Goal: Task Accomplishment & Management: Use online tool/utility

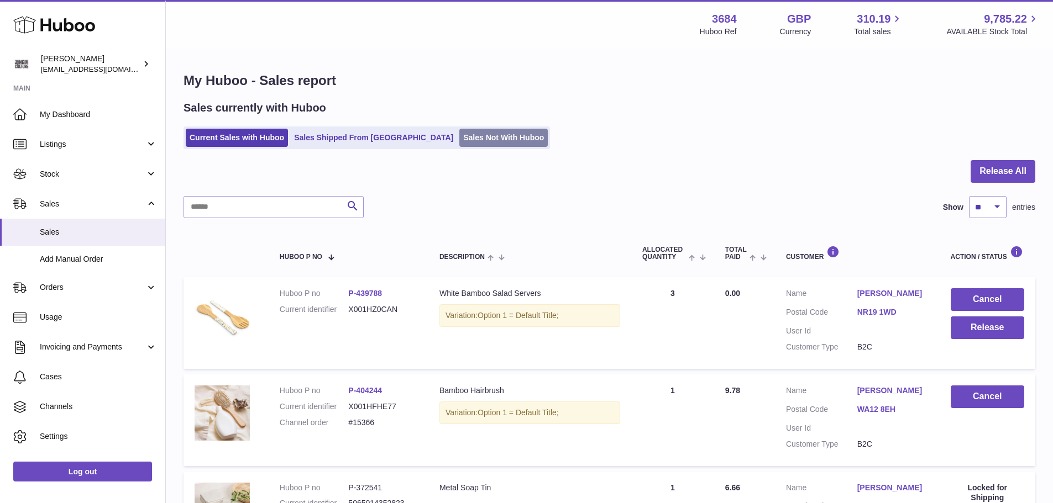
click at [459, 139] on link "Sales Not With Huboo" at bounding box center [503, 138] width 88 height 18
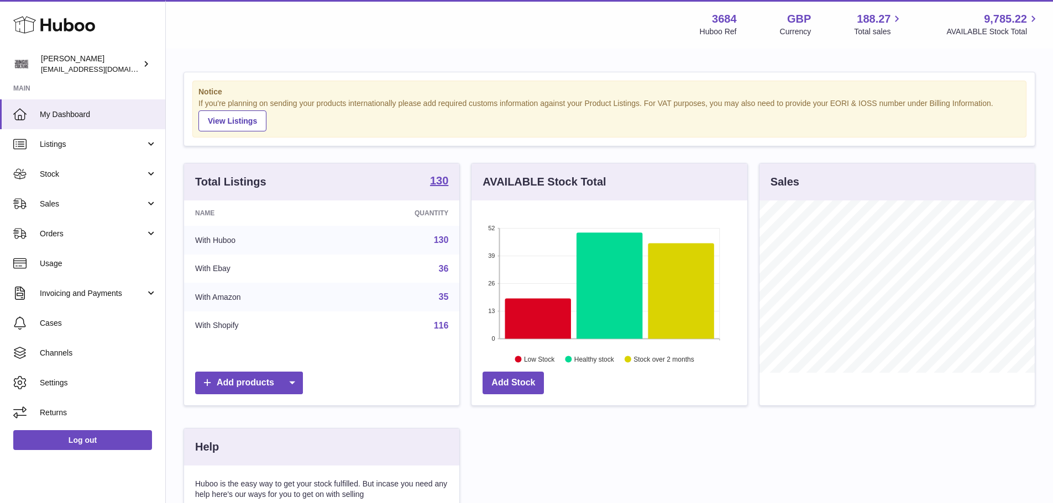
scroll to position [172, 276]
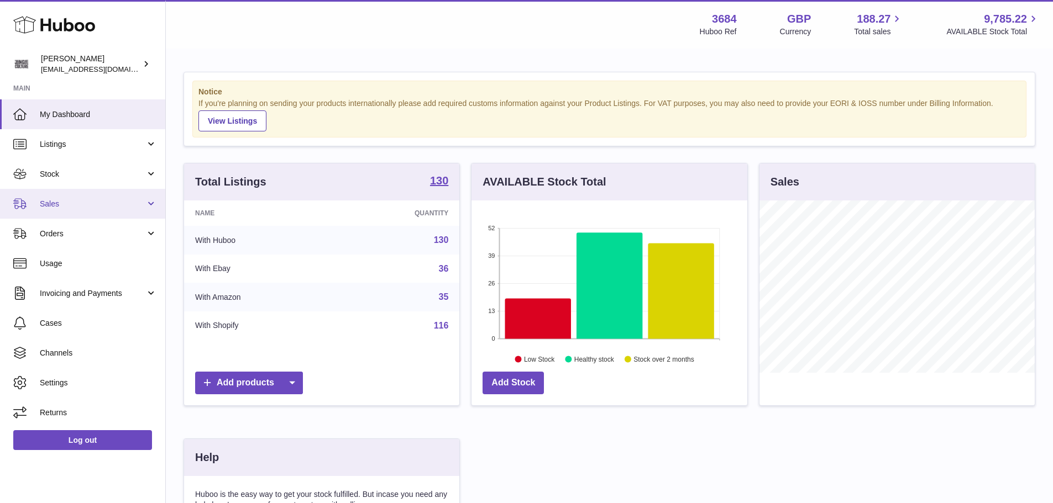
click at [88, 212] on link "Sales" at bounding box center [82, 204] width 165 height 30
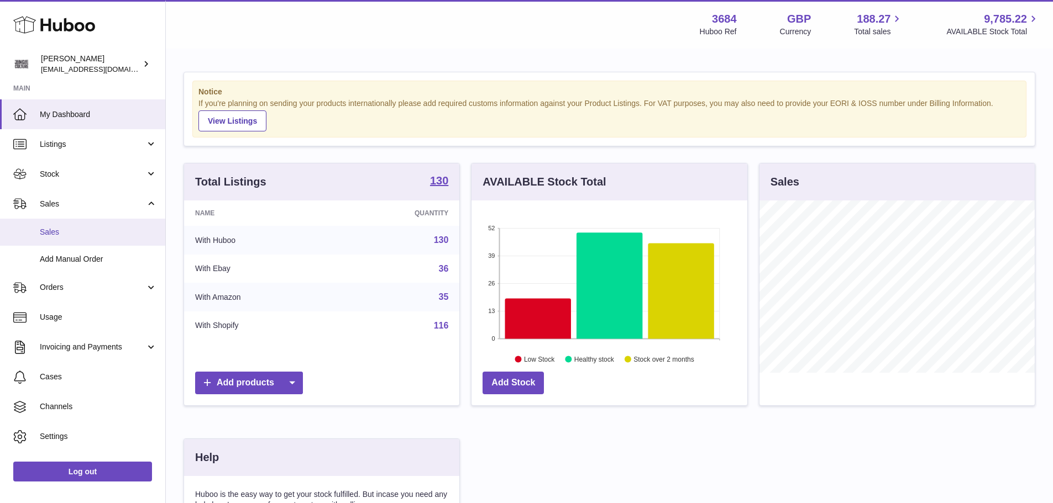
click at [86, 227] on span "Sales" at bounding box center [98, 232] width 117 height 10
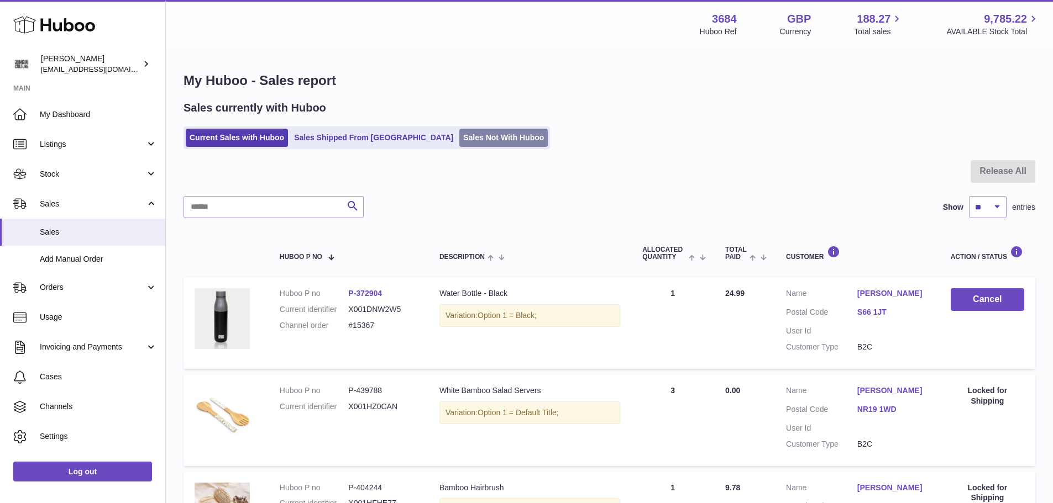
click at [459, 140] on link "Sales Not With Huboo" at bounding box center [503, 138] width 88 height 18
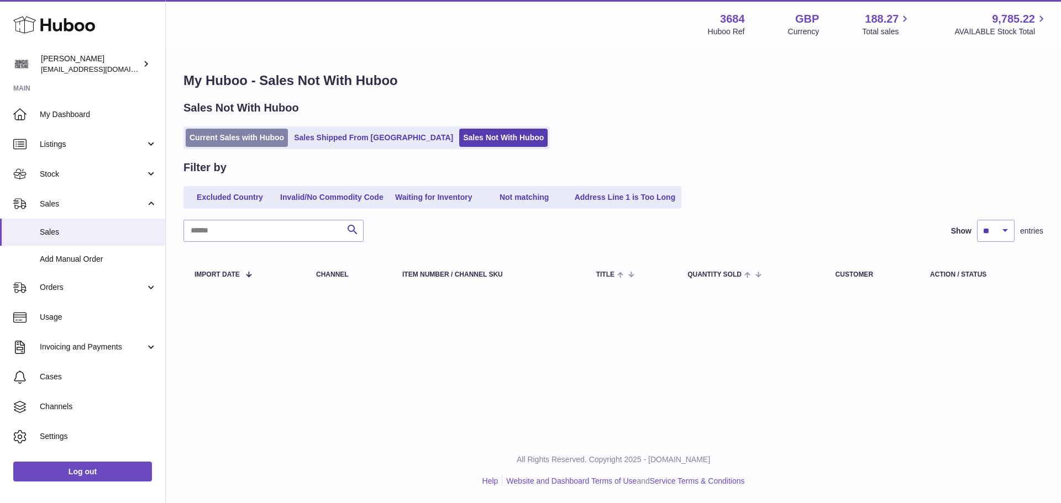
click at [215, 134] on link "Current Sales with Huboo" at bounding box center [237, 138] width 102 height 18
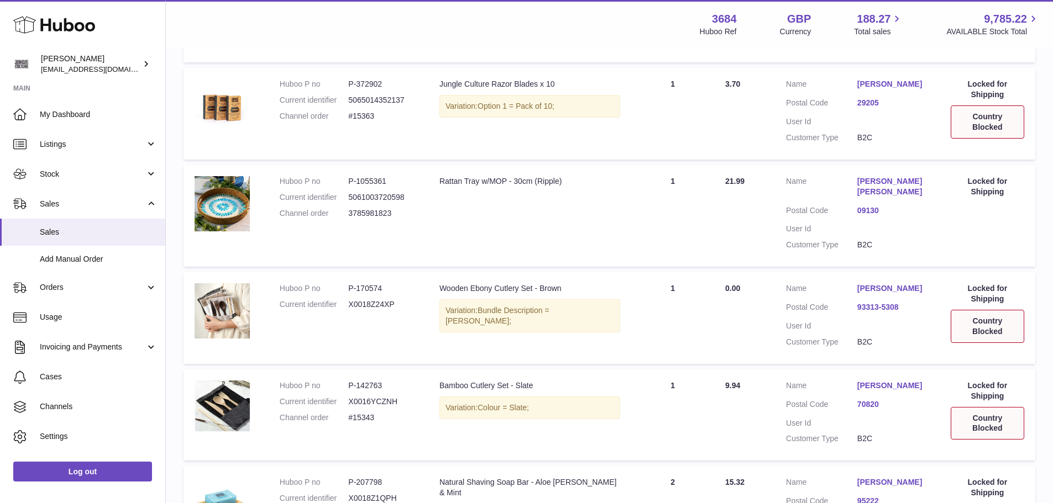
scroll to position [383, 0]
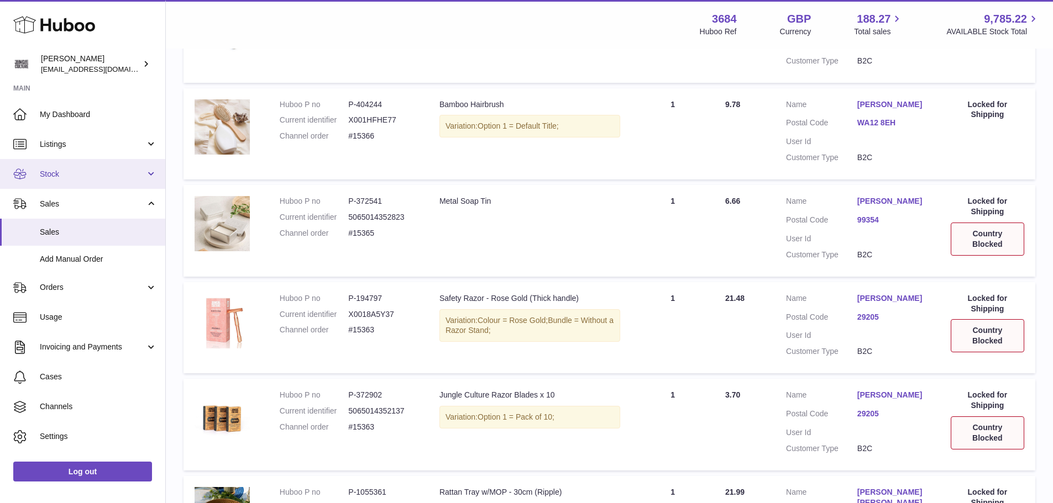
click at [88, 177] on span "Stock" at bounding box center [93, 174] width 106 height 10
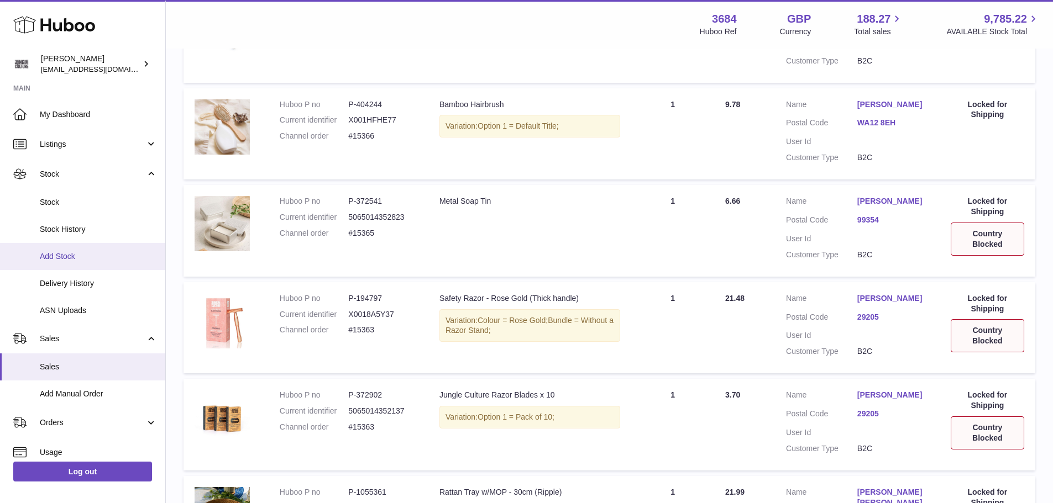
click at [64, 265] on link "Add Stock" at bounding box center [82, 256] width 165 height 27
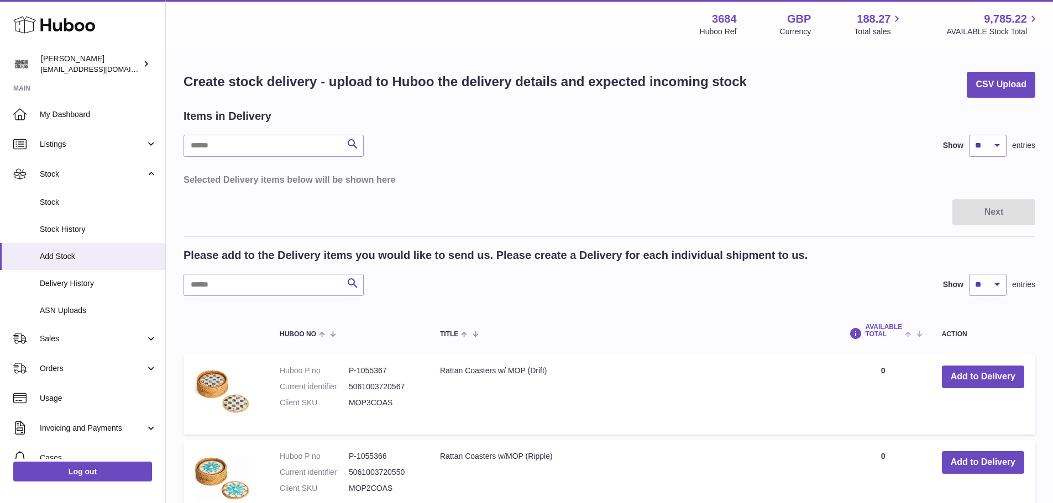
click at [906, 338] on span at bounding box center [910, 333] width 17 height 9
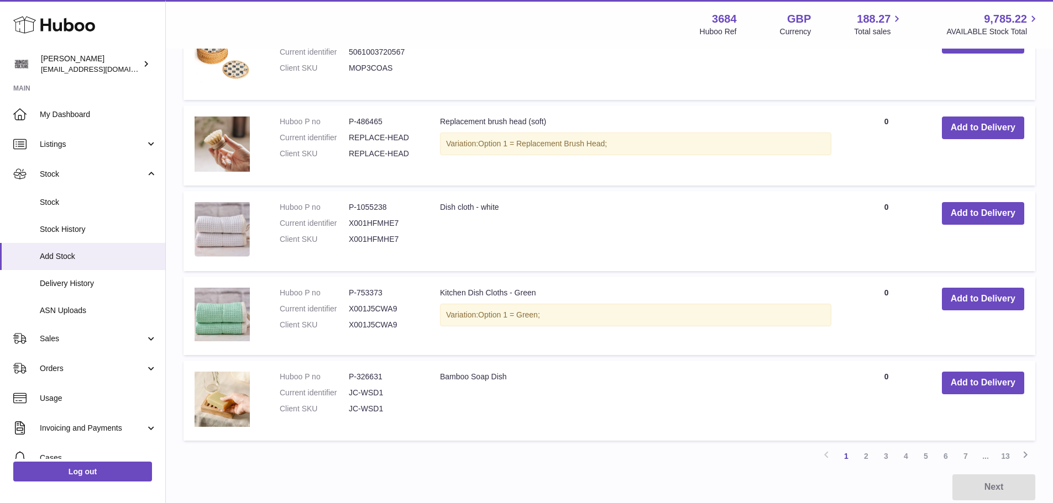
scroll to position [829, 0]
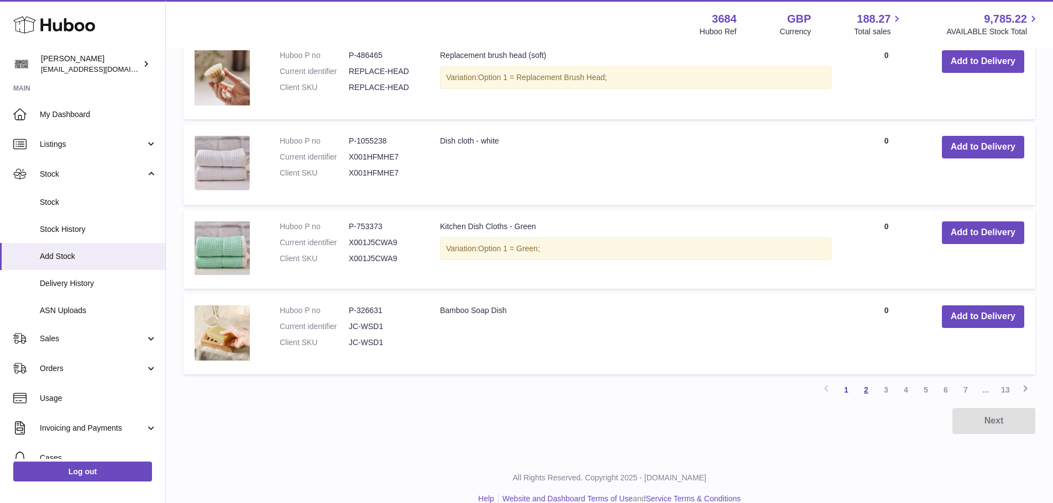
click at [866, 392] on link "2" at bounding box center [866, 390] width 20 height 20
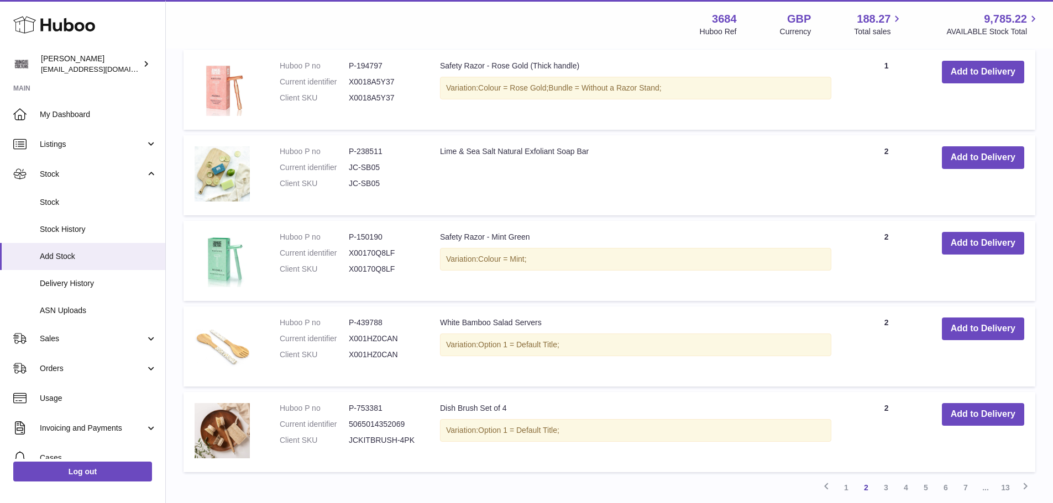
scroll to position [823, 0]
